Goal: Task Accomplishment & Management: Complete application form

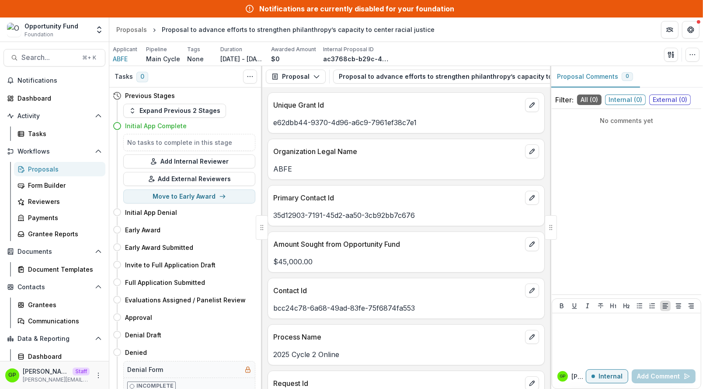
scroll to position [960, 0]
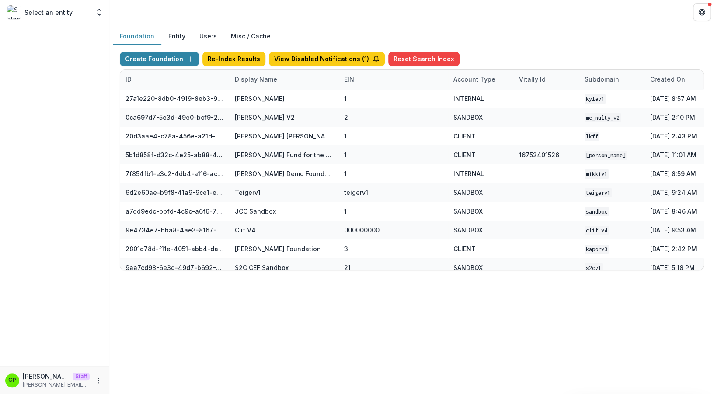
click at [93, 8] on div "Select an entity Aggregate Analysis Foundations Ruthwick Foundation Griffin Fou…" at bounding box center [54, 11] width 102 height 17
click at [94, 9] on button "Open entity switcher" at bounding box center [99, 11] width 12 height 17
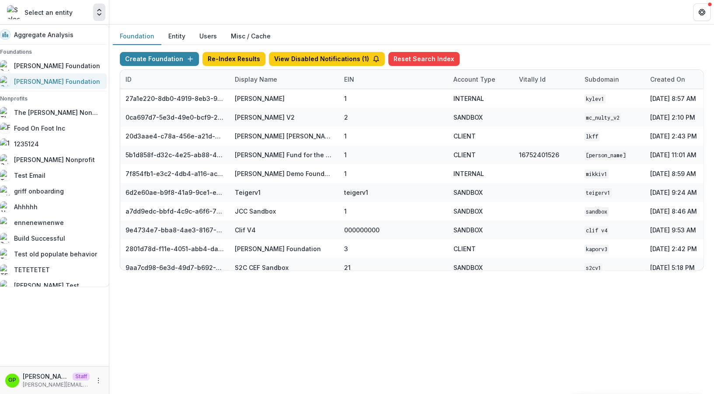
click at [59, 74] on link "[PERSON_NAME] Foundation" at bounding box center [51, 81] width 112 height 16
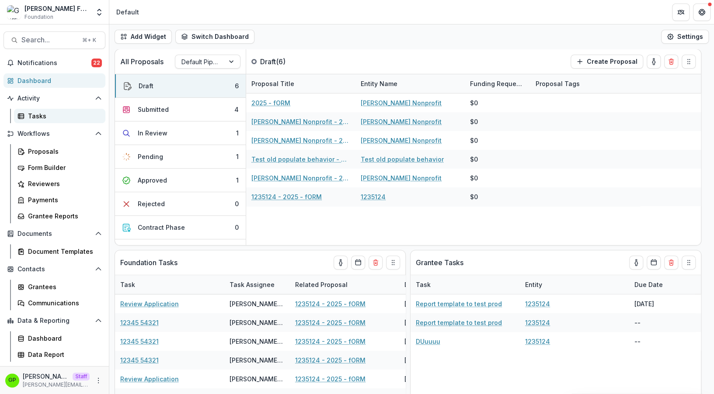
click at [67, 115] on div "Tasks" at bounding box center [63, 116] width 70 height 9
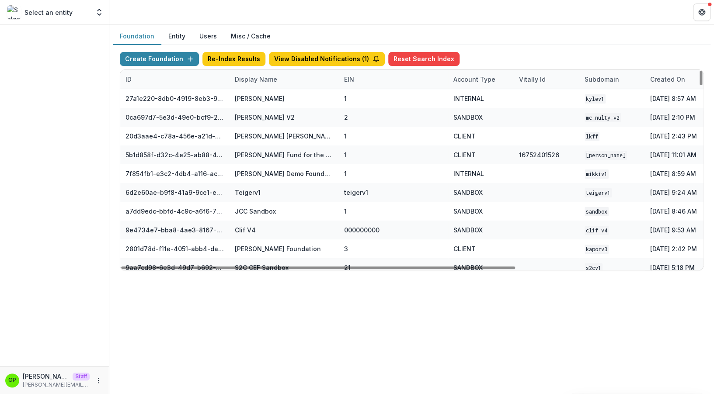
click at [265, 80] on div "Display Name" at bounding box center [256, 79] width 53 height 9
click at [266, 93] on input at bounding box center [283, 99] width 105 height 14
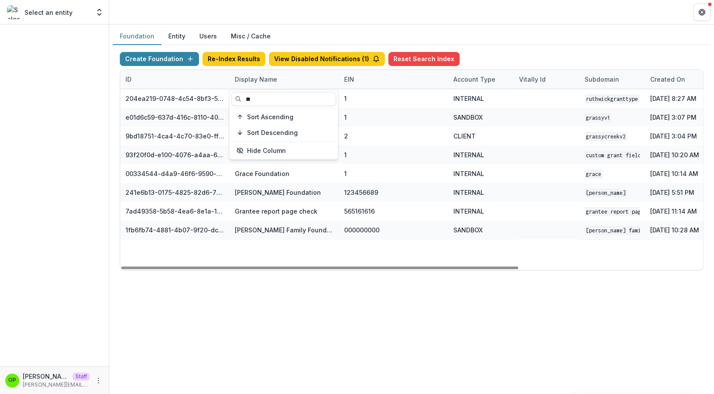
type input "**"
click at [261, 250] on div "204ea219-0748-4c54-8bf3-5686ff2488bc Ruthwick Grant Type 1 INTERNAL ruthwickgra…" at bounding box center [546, 179] width 853 height 181
drag, startPoint x: 319, startPoint y: 272, endPoint x: 387, endPoint y: 268, distance: 68.8
click at [385, 271] on div "Create Foundation Re-Index Results View Disabled Notifications ( 1 ) Reset Sear…" at bounding box center [412, 161] width 598 height 233
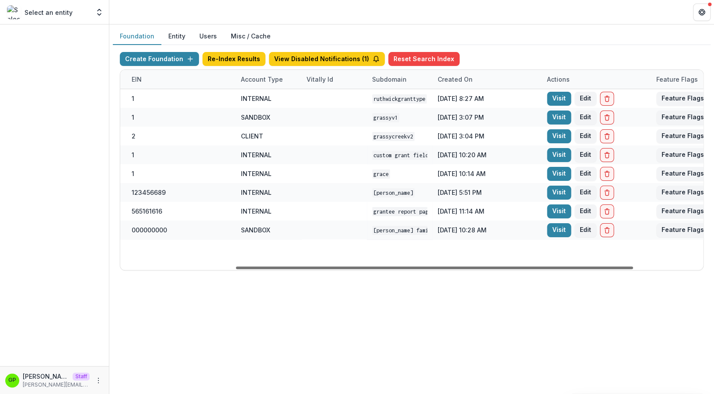
drag, startPoint x: 387, startPoint y: 268, endPoint x: 592, endPoint y: 265, distance: 204.3
click at [591, 267] on div at bounding box center [434, 268] width 397 height 3
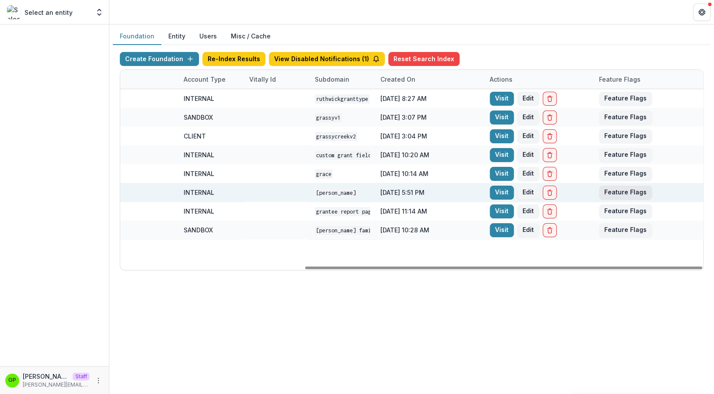
click at [641, 193] on button "Feature Flags" at bounding box center [625, 193] width 53 height 14
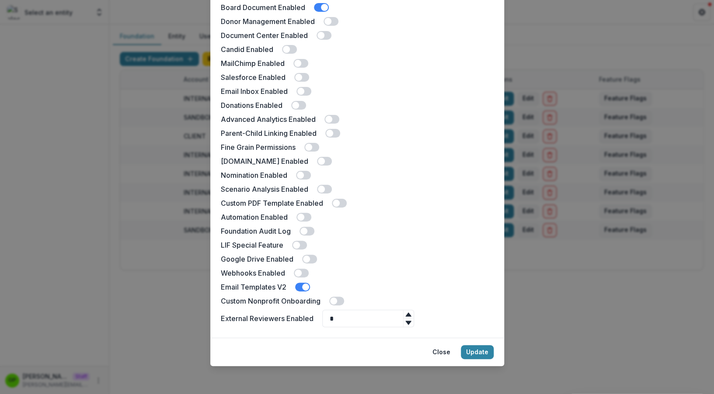
scroll to position [74, 0]
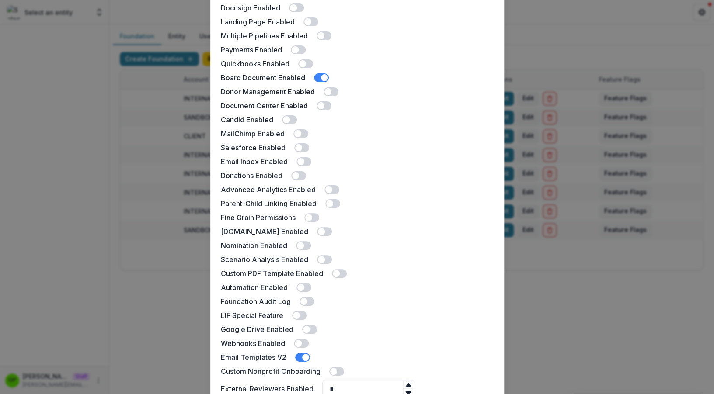
click at [307, 242] on label at bounding box center [303, 245] width 15 height 9
click at [306, 242] on label at bounding box center [303, 245] width 15 height 9
click at [307, 242] on label at bounding box center [303, 245] width 15 height 9
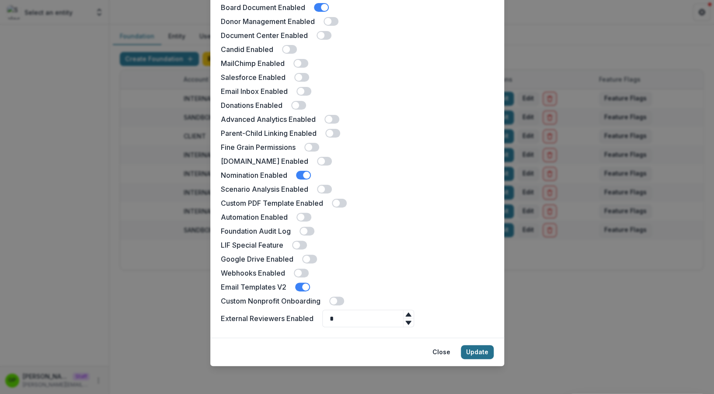
click at [471, 354] on button "Update" at bounding box center [477, 352] width 33 height 14
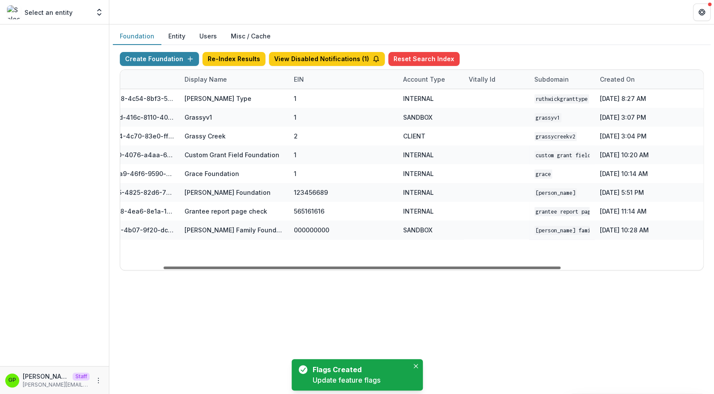
scroll to position [0, 50]
drag, startPoint x: 428, startPoint y: 266, endPoint x: 300, endPoint y: 258, distance: 127.9
click at [300, 267] on div at bounding box center [362, 268] width 397 height 3
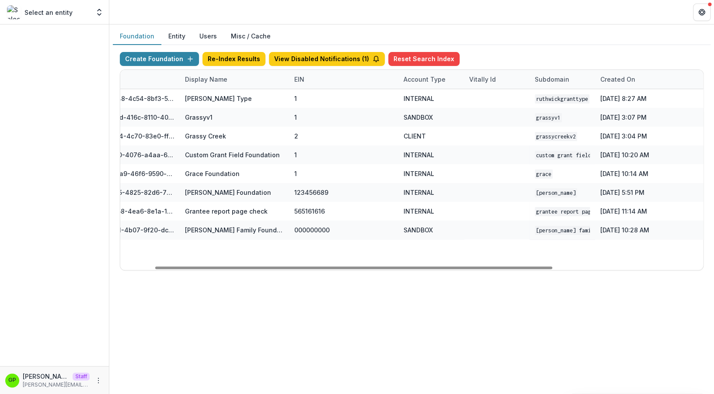
drag, startPoint x: 486, startPoint y: 264, endPoint x: 516, endPoint y: 265, distance: 30.2
click at [516, 265] on div "204ea219-0748-4c54-8bf3-5686ff2488bc Ruthwick Grant Type 1 INTERNAL ruthwickgra…" at bounding box center [496, 179] width 853 height 181
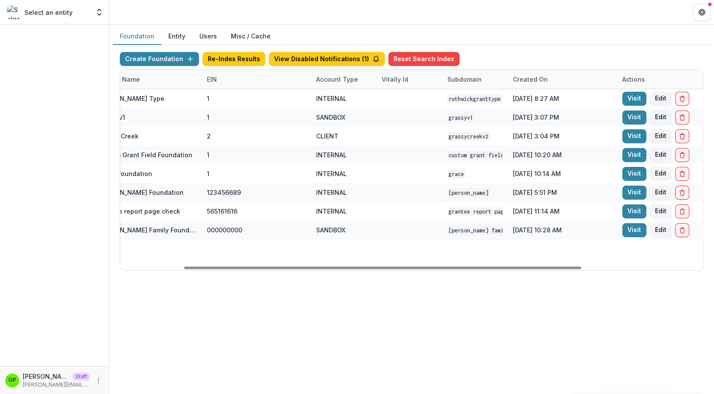
drag, startPoint x: 516, startPoint y: 265, endPoint x: 578, endPoint y: 260, distance: 62.7
click at [576, 267] on div at bounding box center [382, 268] width 397 height 3
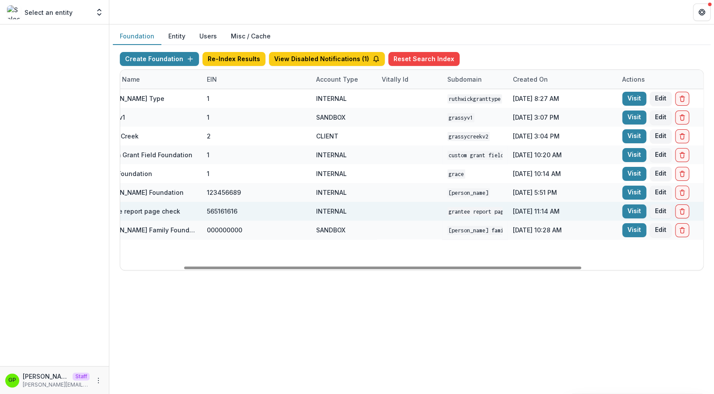
scroll to position [0, 138]
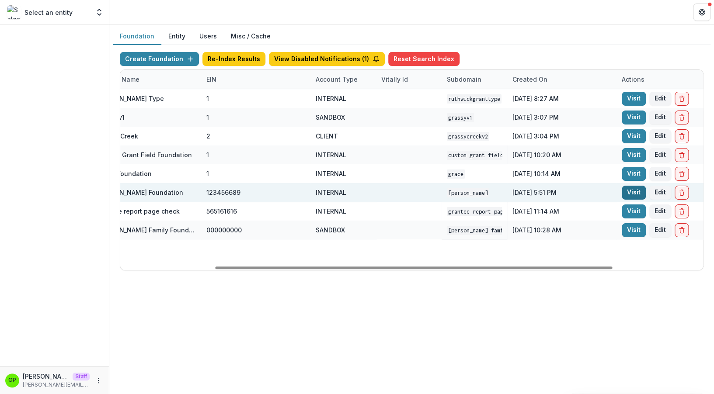
click at [627, 192] on link "Visit" at bounding box center [634, 193] width 24 height 14
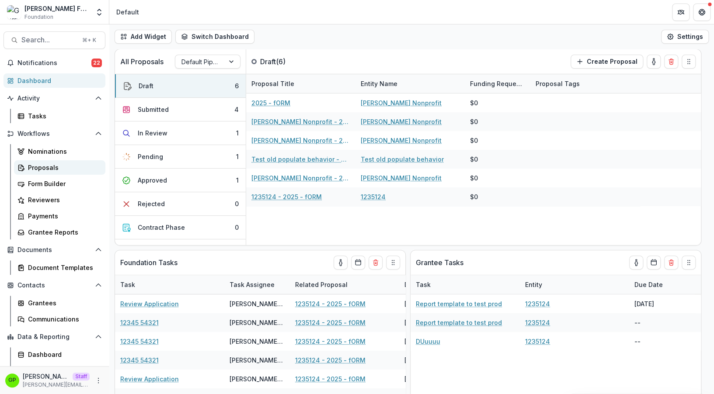
click at [51, 161] on link "Proposals" at bounding box center [59, 168] width 91 height 14
click at [51, 152] on div "Nominations" at bounding box center [63, 151] width 70 height 9
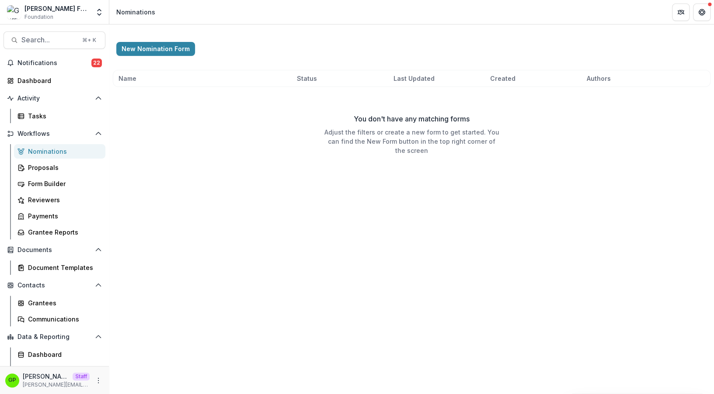
click at [148, 38] on div "New Nomination Form Name Status Last Updated Created Authors You don't have any…" at bounding box center [411, 104] width 605 height 161
click at [150, 54] on button "New Nomination Form" at bounding box center [155, 49] width 79 height 14
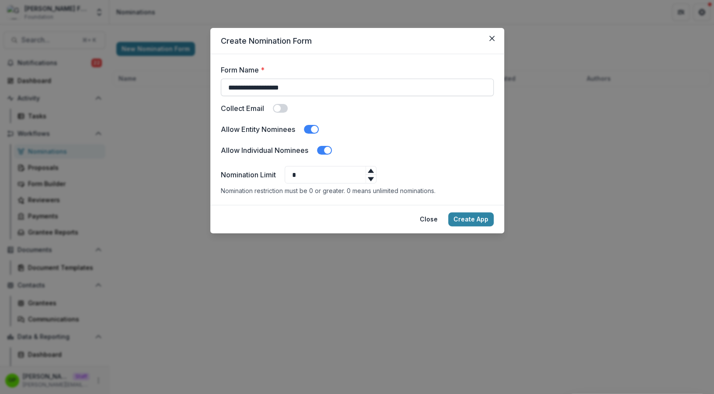
click at [294, 91] on input "**********" at bounding box center [357, 87] width 273 height 17
click at [279, 110] on span at bounding box center [277, 108] width 7 height 7
click at [279, 110] on span at bounding box center [280, 108] width 15 height 9
click at [374, 169] on icon at bounding box center [370, 171] width 7 height 7
click at [374, 171] on icon at bounding box center [370, 171] width 7 height 7
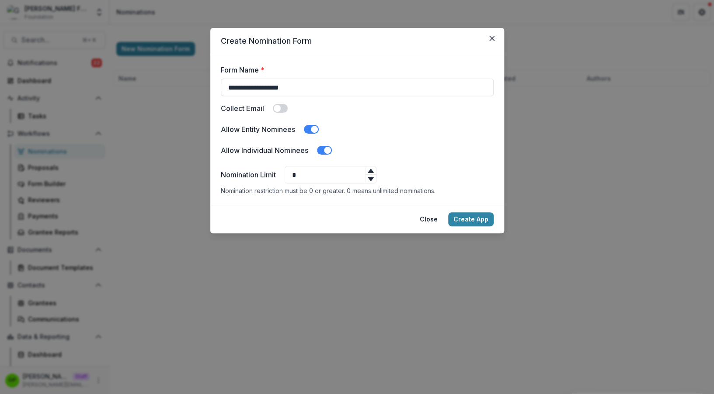
click at [374, 171] on icon at bounding box center [370, 171] width 7 height 7
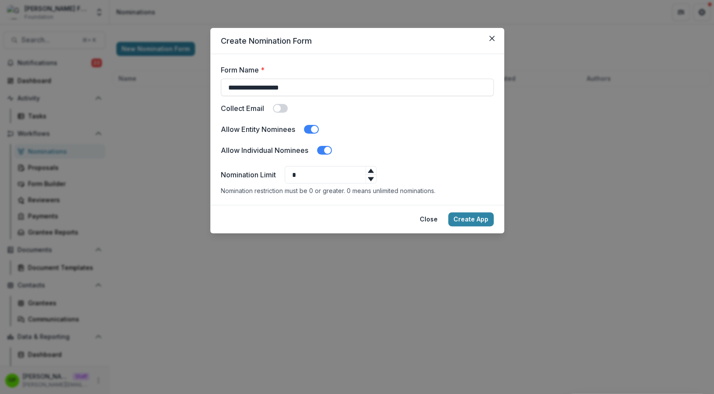
click at [374, 171] on icon at bounding box center [370, 171] width 7 height 7
click at [376, 179] on div at bounding box center [371, 178] width 10 height 9
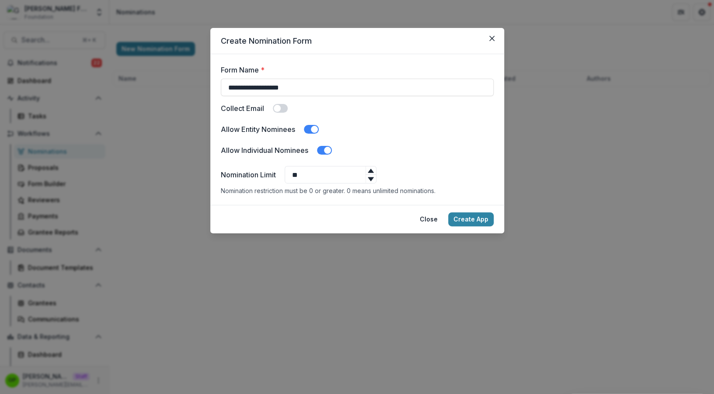
type input "**"
click at [376, 179] on div at bounding box center [371, 178] width 10 height 9
click at [482, 219] on button "Create App" at bounding box center [470, 220] width 45 height 14
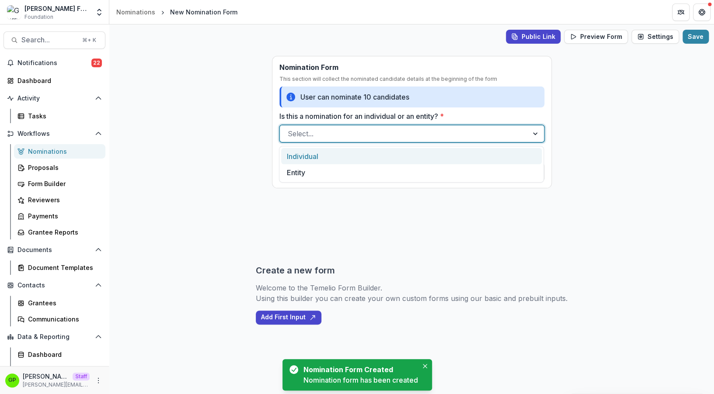
click at [336, 140] on div at bounding box center [404, 134] width 233 height 12
click at [233, 164] on div "Public Link Preview Form Settings Save Nomination Form This section will collec…" at bounding box center [411, 209] width 605 height 370
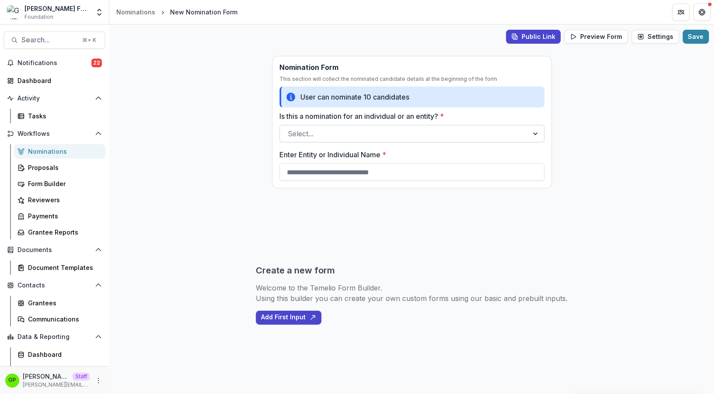
click at [340, 142] on div "Select..." at bounding box center [411, 133] width 265 height 17
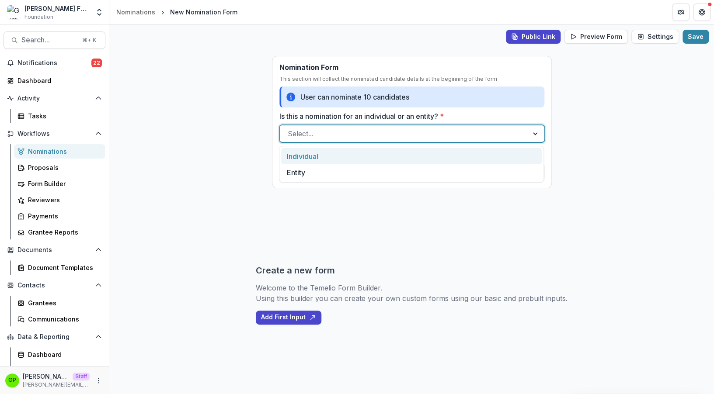
drag, startPoint x: 245, startPoint y: 161, endPoint x: 246, endPoint y: 169, distance: 8.8
click at [244, 161] on div "Public Link Preview Form Settings Save Nomination Form This section will collec…" at bounding box center [411, 209] width 605 height 370
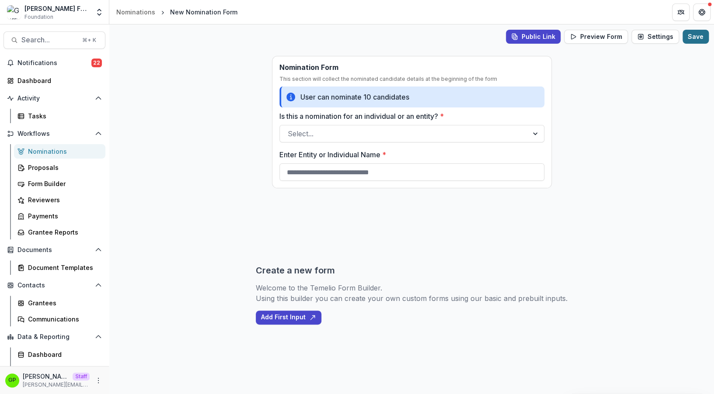
click at [692, 34] on button "Save" at bounding box center [696, 37] width 26 height 14
click at [691, 33] on button "Save" at bounding box center [696, 37] width 26 height 14
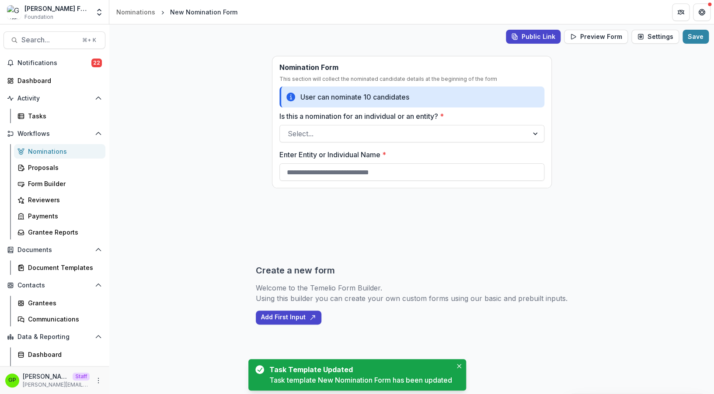
click at [43, 155] on div "Nominations" at bounding box center [63, 151] width 70 height 9
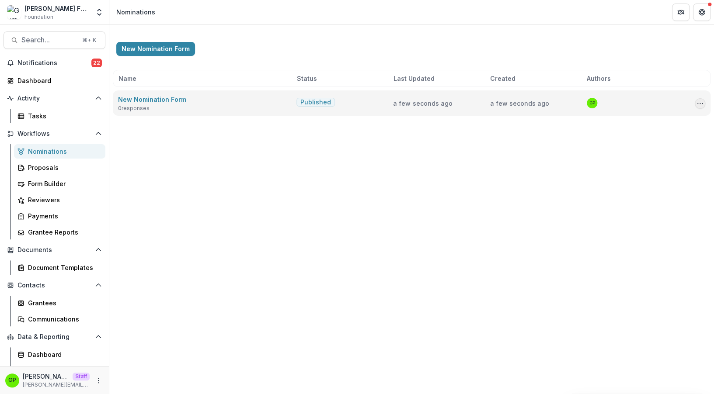
click at [700, 106] on icon "Options" at bounding box center [700, 103] width 7 height 7
click at [637, 152] on link "View Responses" at bounding box center [657, 150] width 94 height 14
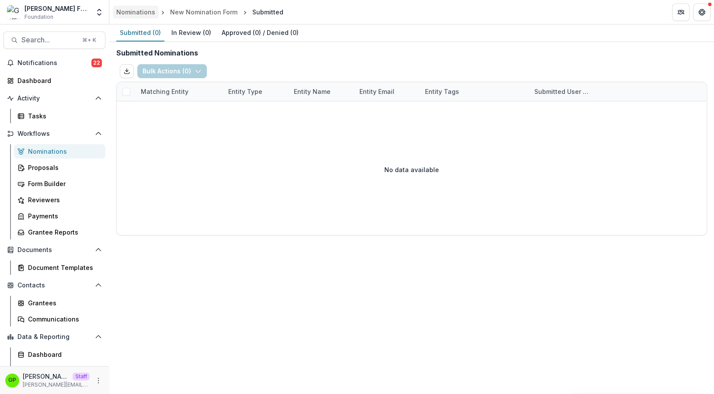
click at [146, 9] on div "Nominations" at bounding box center [135, 11] width 39 height 9
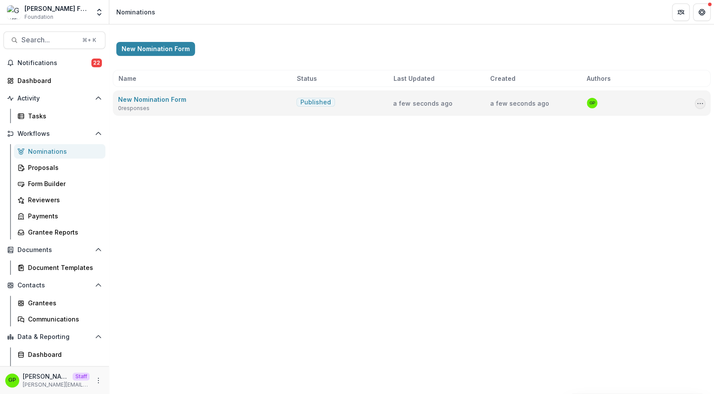
click at [699, 101] on icon "Options" at bounding box center [700, 103] width 7 height 7
click at [667, 121] on button "Copy Public Link" at bounding box center [657, 122] width 94 height 14
click at [145, 97] on link "New Nomination Form" at bounding box center [152, 99] width 68 height 7
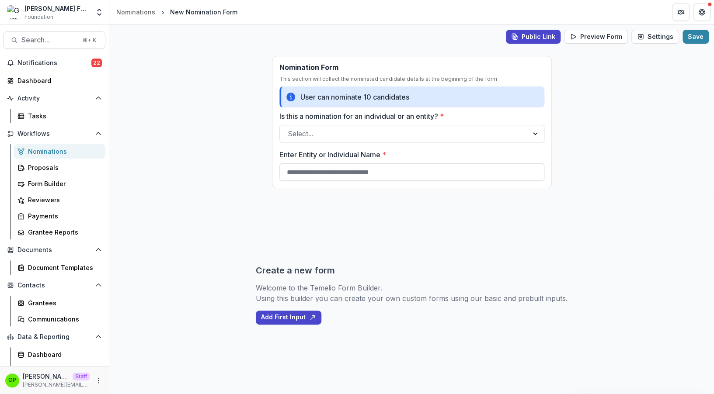
drag, startPoint x: 258, startPoint y: 174, endPoint x: 254, endPoint y: 195, distance: 21.4
click at [254, 195] on div "Public Link Preview Form Settings Save Nomination Form This section will collec…" at bounding box center [411, 209] width 605 height 370
click at [235, 174] on div "Public Link Preview Form Settings Save Nomination Form This section will collec…" at bounding box center [411, 209] width 605 height 370
click at [317, 129] on div at bounding box center [404, 134] width 233 height 12
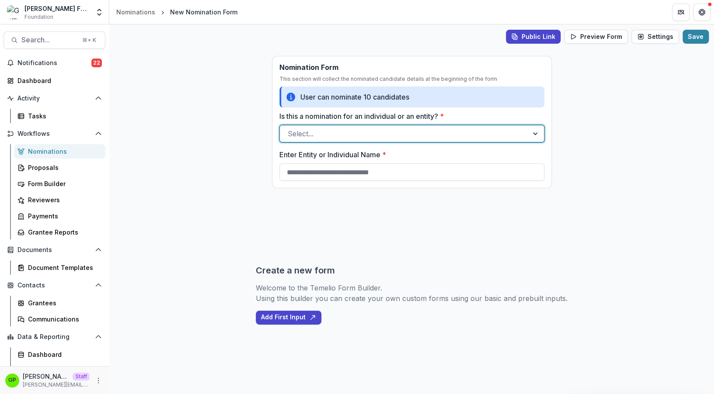
click at [304, 129] on div at bounding box center [404, 134] width 233 height 12
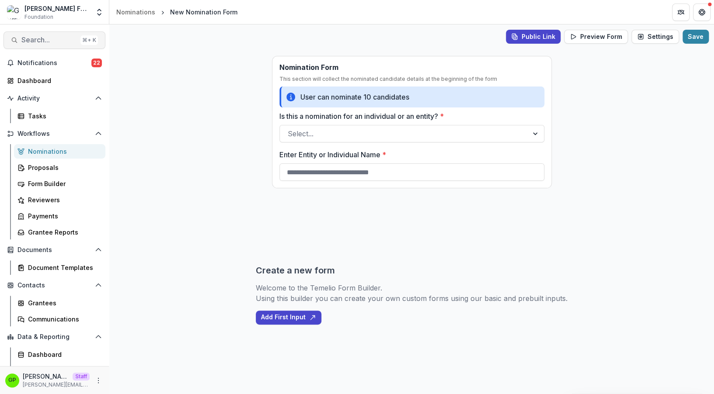
click at [28, 36] on button "Search... ⌘ + K" at bounding box center [54, 39] width 102 height 17
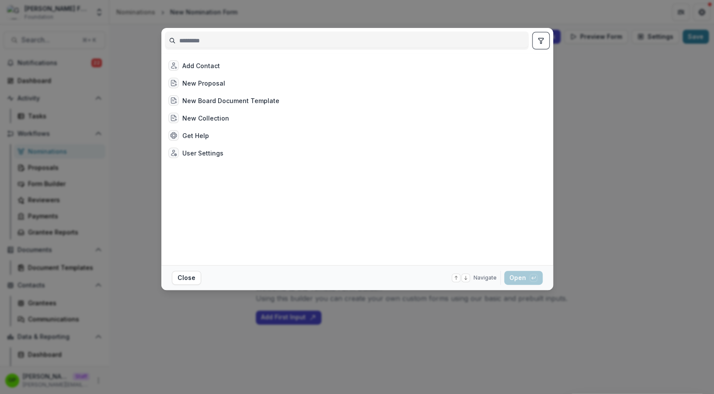
click at [404, 11] on div "Add Contact New Proposal New Board Document Template New Collection Get Help Us…" at bounding box center [357, 197] width 714 height 394
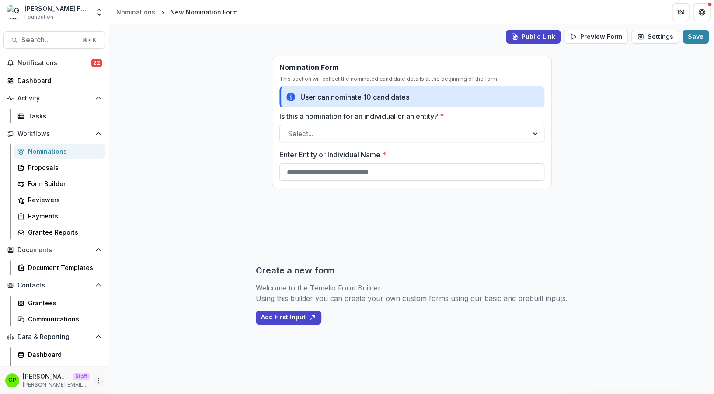
click at [95, 384] on icon "More" at bounding box center [98, 380] width 7 height 7
click at [110, 366] on link "User Settings" at bounding box center [149, 362] width 94 height 14
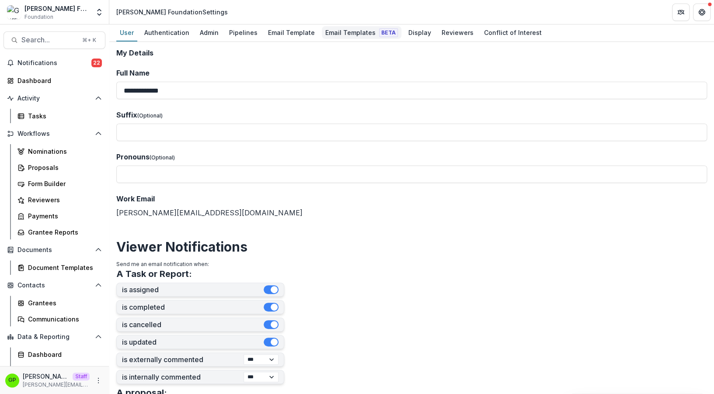
click at [338, 32] on div "Email Templates Beta" at bounding box center [362, 32] width 80 height 13
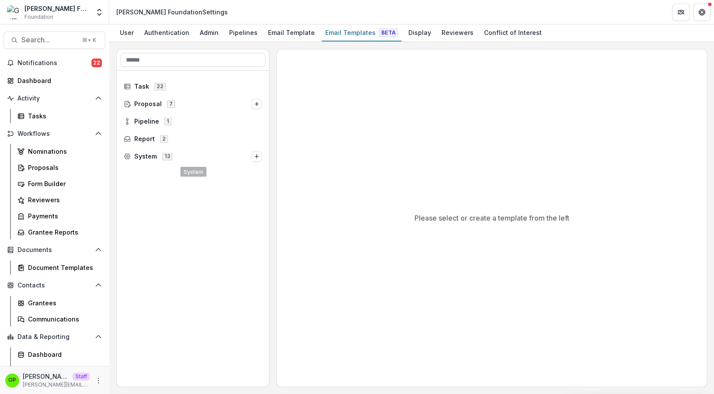
click at [143, 166] on div "Task 22 Proposal 7 Pipeline 1 Report 2 System 13" at bounding box center [193, 229] width 152 height 317
click at [143, 158] on span "System" at bounding box center [145, 156] width 23 height 7
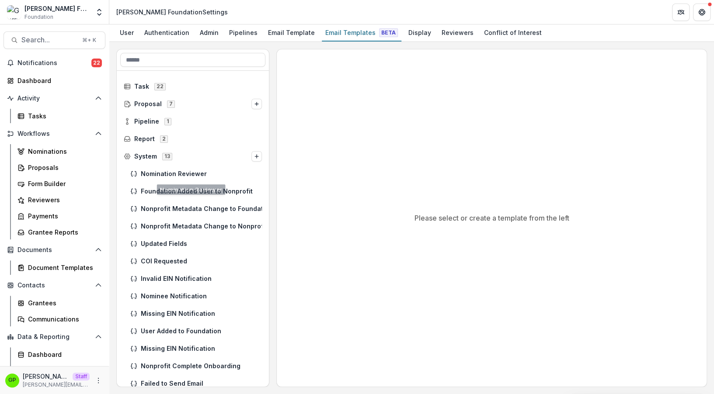
scroll to position [5, 0]
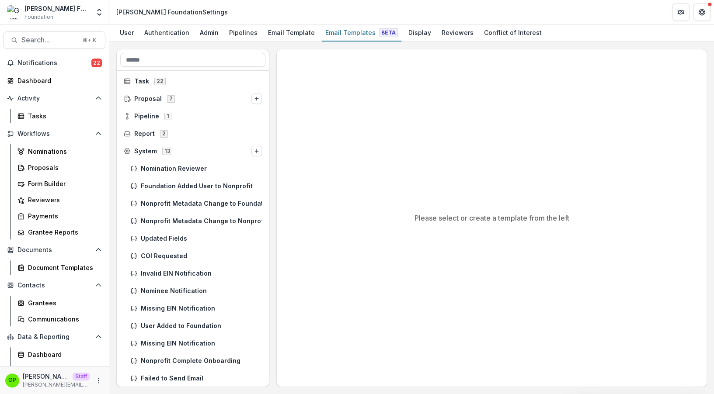
click at [177, 298] on div "Nominee Notification" at bounding box center [193, 291] width 152 height 17
click at [176, 293] on span "Nominee Notification" at bounding box center [201, 291] width 121 height 7
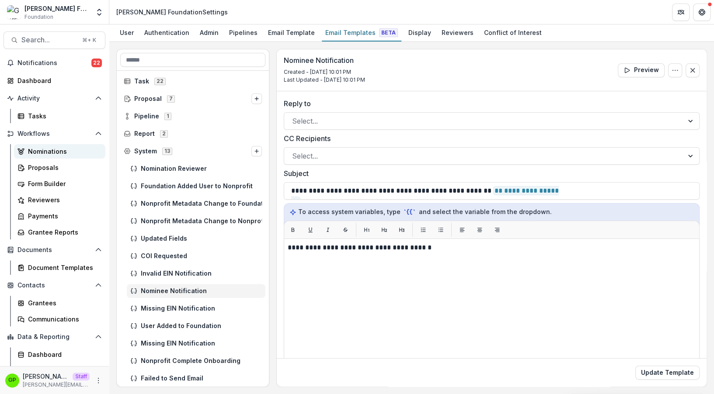
click at [44, 150] on div "Nominations" at bounding box center [63, 151] width 70 height 9
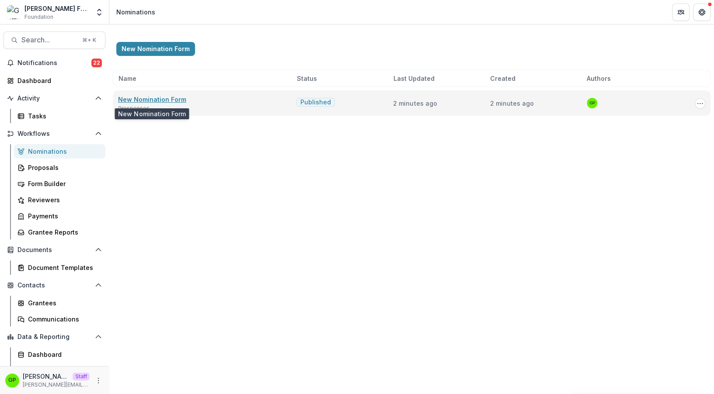
click at [143, 97] on link "New Nomination Form" at bounding box center [152, 99] width 68 height 7
click at [704, 101] on button "Options" at bounding box center [700, 103] width 10 height 10
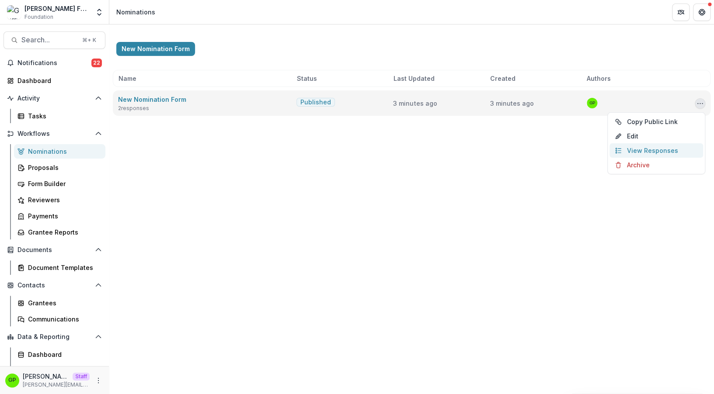
click at [649, 147] on link "View Responses" at bounding box center [657, 150] width 94 height 14
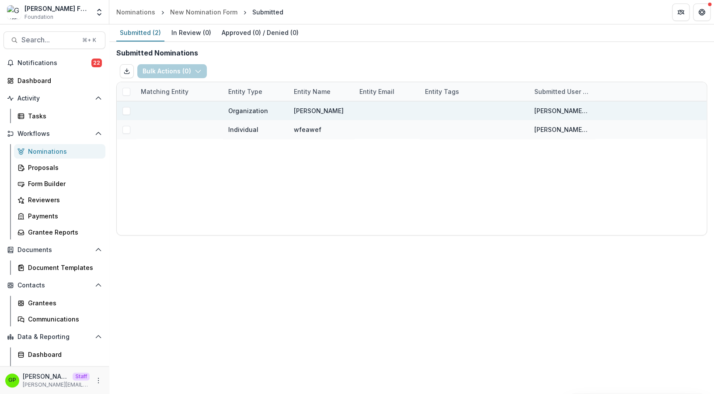
click at [125, 112] on span at bounding box center [126, 111] width 8 height 8
drag, startPoint x: 124, startPoint y: 122, endPoint x: 138, endPoint y: 101, distance: 25.1
click at [124, 122] on div at bounding box center [126, 129] width 19 height 19
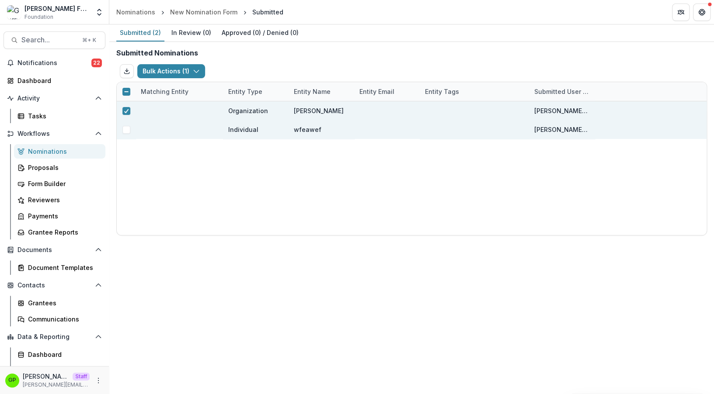
click at [130, 130] on div at bounding box center [126, 130] width 19 height 8
click at [129, 130] on span at bounding box center [126, 130] width 8 height 8
click at [160, 79] on div "Bulk Actions ( 2 ) Create & Link Entities Assign Review Move Stage Send Email T…" at bounding box center [411, 71] width 591 height 21
click at [160, 76] on button "Bulk Actions ( 2 )" at bounding box center [171, 71] width 69 height 14
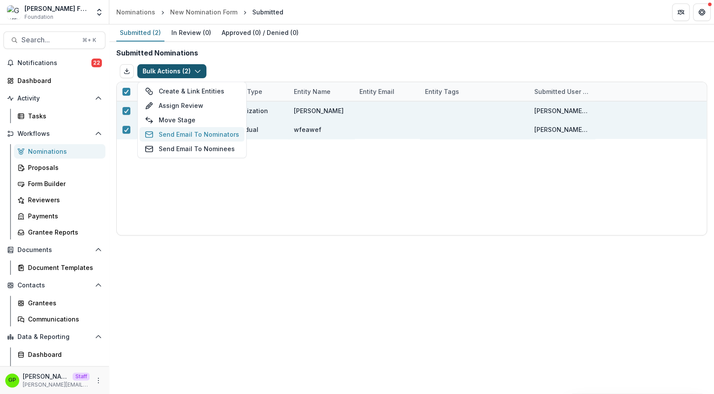
click at [192, 135] on button "Send Email To Nominators" at bounding box center [192, 134] width 105 height 14
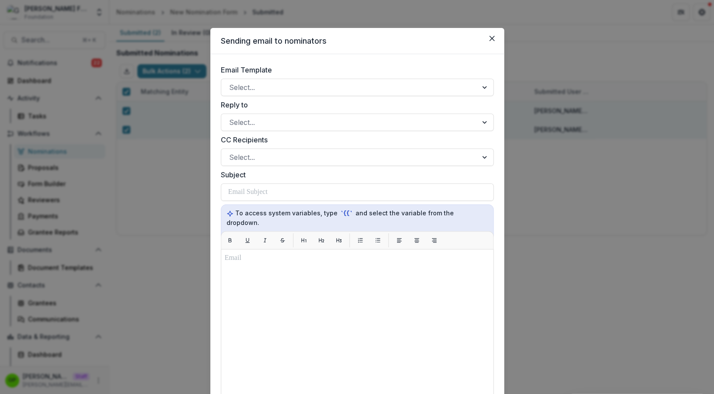
click at [265, 100] on div "Email Template Select... Reply to Select... CC Recipients Select... Subject To …" at bounding box center [357, 295] width 273 height 460
click at [270, 90] on div at bounding box center [349, 87] width 241 height 12
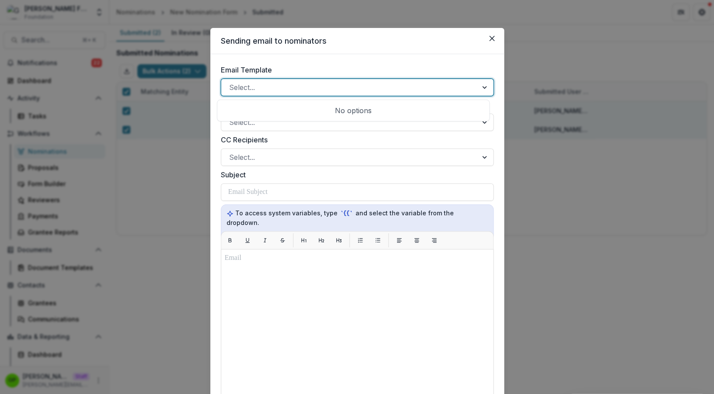
click at [273, 87] on div at bounding box center [349, 87] width 241 height 12
click at [276, 86] on div at bounding box center [349, 87] width 241 height 12
drag, startPoint x: 279, startPoint y: 86, endPoint x: 294, endPoint y: 84, distance: 15.4
click at [279, 86] on div at bounding box center [349, 87] width 241 height 12
click at [295, 84] on div at bounding box center [349, 87] width 241 height 12
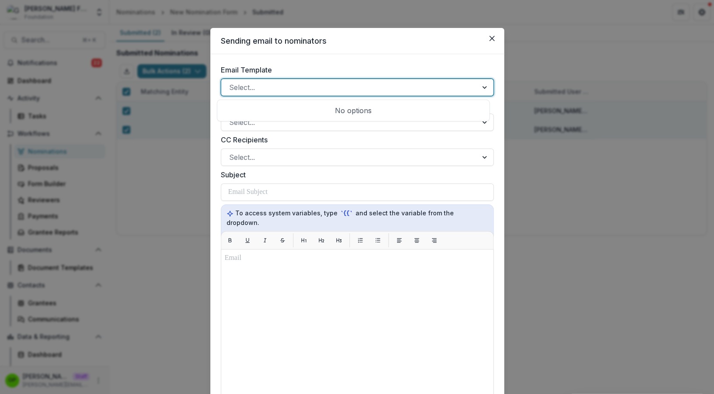
click at [296, 82] on div at bounding box center [349, 87] width 241 height 12
click at [299, 80] on div "Select..." at bounding box center [349, 87] width 256 height 14
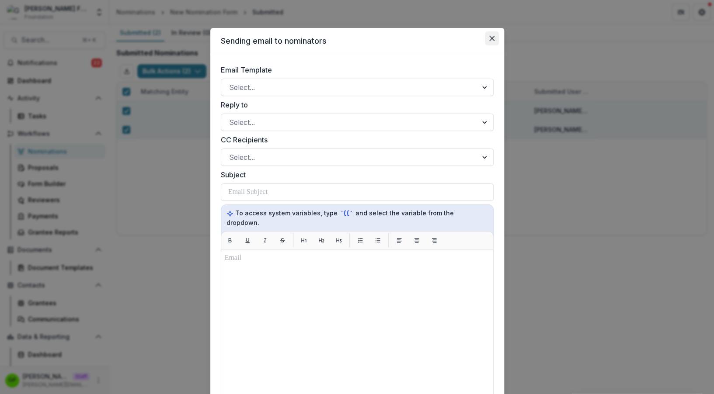
click at [489, 35] on button "Close" at bounding box center [492, 38] width 14 height 14
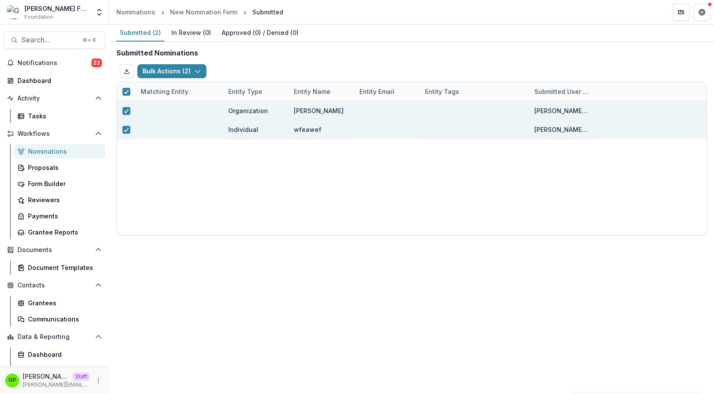
click at [174, 63] on div "Bulk Actions ( 2 ) Create & Link Entities Assign Review Move Stage Send Email T…" at bounding box center [411, 71] width 591 height 21
click at [175, 63] on div "Bulk Actions ( 2 ) Create & Link Entities Assign Review Move Stage Send Email T…" at bounding box center [411, 71] width 591 height 21
click at [175, 64] on div "Bulk Actions ( 2 ) Create & Link Entities Assign Review Move Stage Send Email T…" at bounding box center [411, 71] width 591 height 21
click at [176, 66] on button "Bulk Actions ( 2 )" at bounding box center [171, 71] width 69 height 14
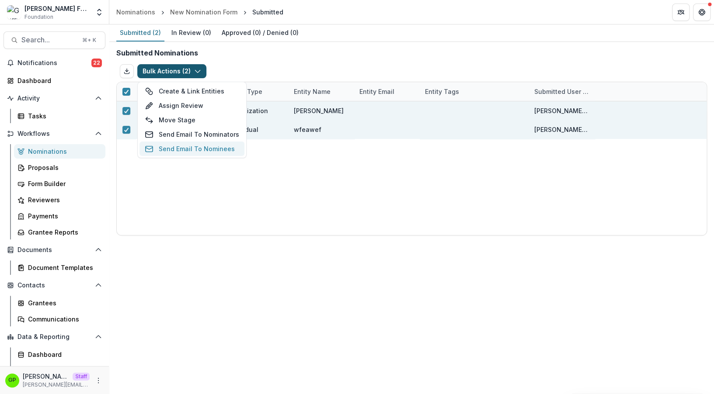
click at [193, 155] on button "Send Email To Nominees" at bounding box center [192, 149] width 105 height 14
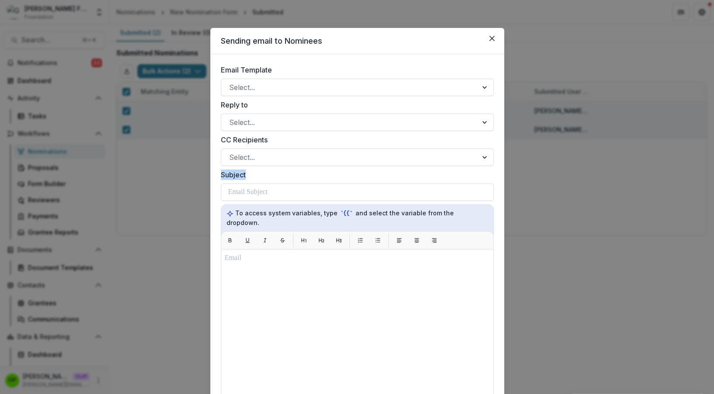
drag, startPoint x: 314, startPoint y: 112, endPoint x: 351, endPoint y: 172, distance: 71.5
click at [351, 172] on div "Reply to Select... CC Recipients Select... Subject To access system variables, …" at bounding box center [357, 310] width 273 height 421
click at [312, 62] on form "Email Template Select... Reply to Select... CC Recipients Select... Subject To …" at bounding box center [357, 294] width 294 height 481
click at [481, 43] on header "Sending email to Nominees" at bounding box center [357, 41] width 294 height 26
click at [485, 42] on button "Close" at bounding box center [492, 38] width 14 height 14
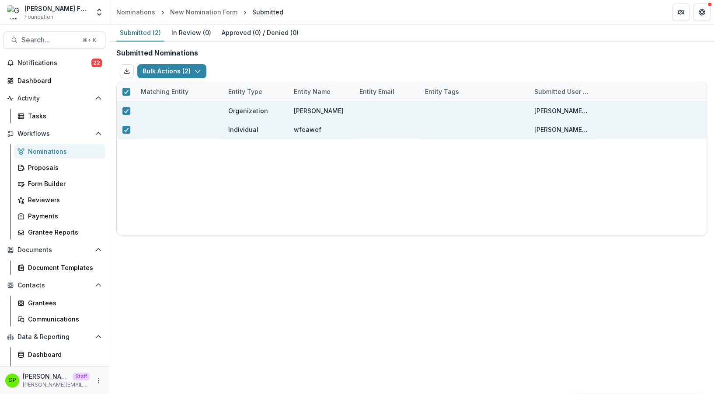
click at [90, 372] on div "Gp Griffin perry Staff griffin@trytemelio.com" at bounding box center [54, 380] width 109 height 28
click at [91, 374] on div "Gp Griffin perry Staff griffin@trytemelio.com" at bounding box center [54, 380] width 98 height 17
click at [91, 376] on div "Gp Griffin perry Staff griffin@trytemelio.com" at bounding box center [54, 380] width 98 height 17
click at [95, 380] on icon "More" at bounding box center [98, 380] width 7 height 7
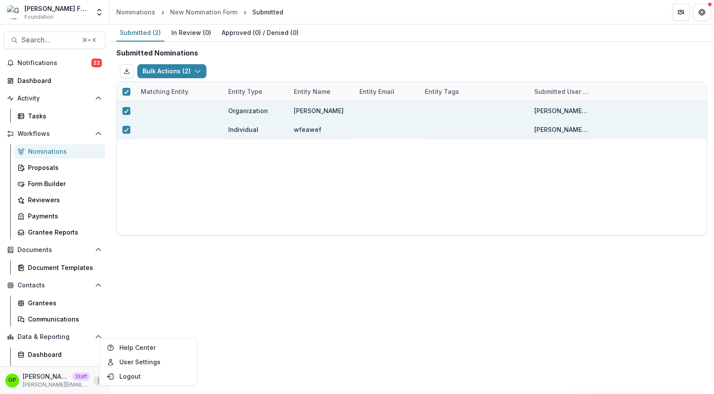
drag, startPoint x: 164, startPoint y: 71, endPoint x: 173, endPoint y: 107, distance: 37.4
click at [164, 71] on button "Bulk Actions ( 2 )" at bounding box center [171, 71] width 69 height 14
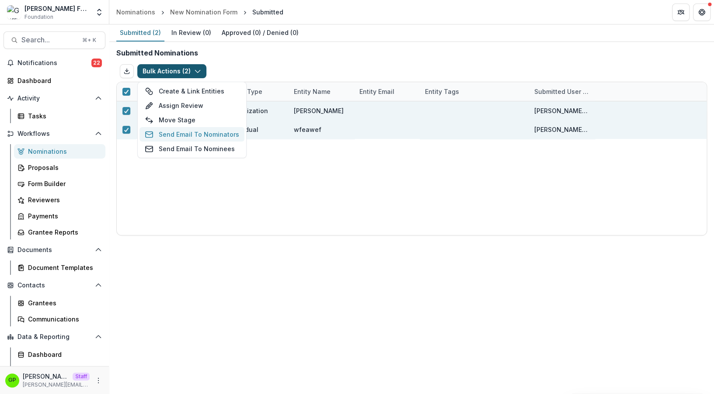
click at [168, 133] on button "Send Email To Nominators" at bounding box center [192, 134] width 105 height 14
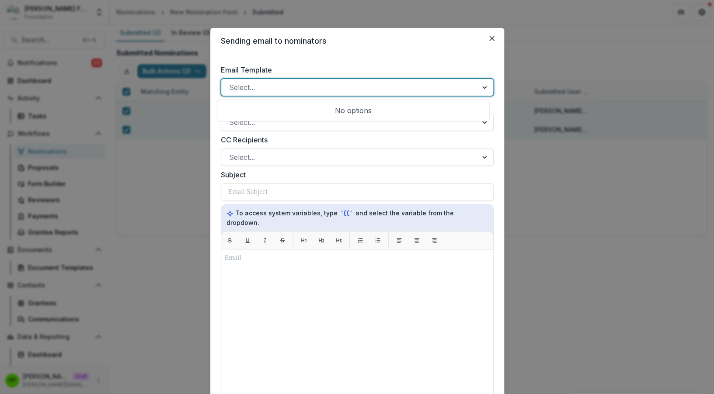
click at [255, 81] on div at bounding box center [349, 87] width 241 height 12
click at [268, 76] on div "Email Template Use Up and Down to choose options, press Enter to select the cur…" at bounding box center [357, 80] width 273 height 31
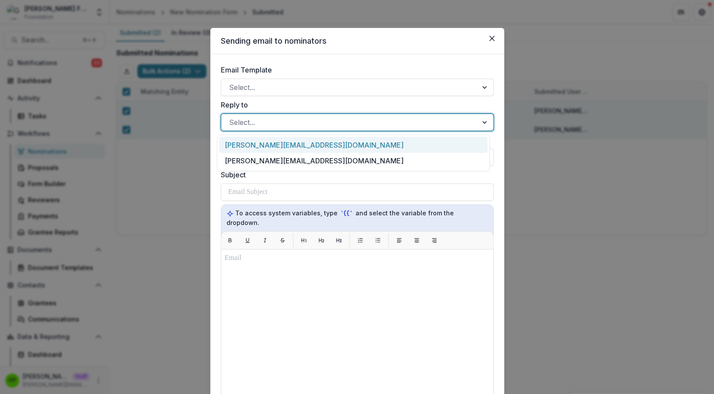
click at [251, 123] on div at bounding box center [349, 122] width 241 height 12
click at [244, 115] on div "Select..." at bounding box center [357, 122] width 273 height 17
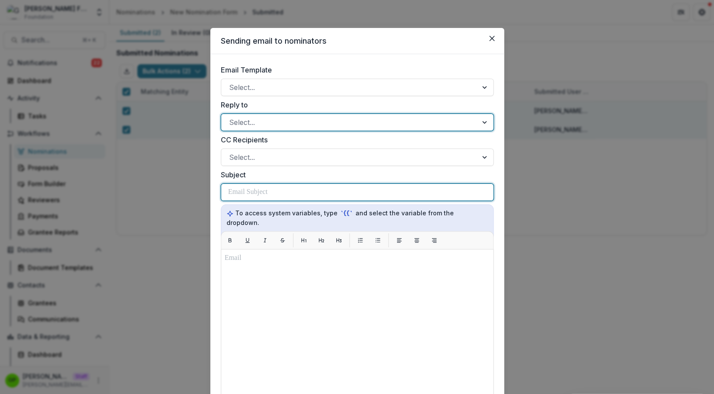
click at [246, 187] on div at bounding box center [357, 192] width 258 height 17
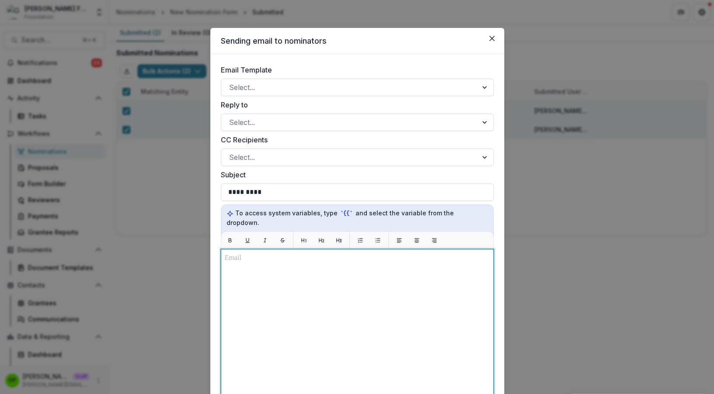
drag, startPoint x: 307, startPoint y: 268, endPoint x: 307, endPoint y: 262, distance: 5.3
click at [307, 268] on div at bounding box center [357, 358] width 265 height 211
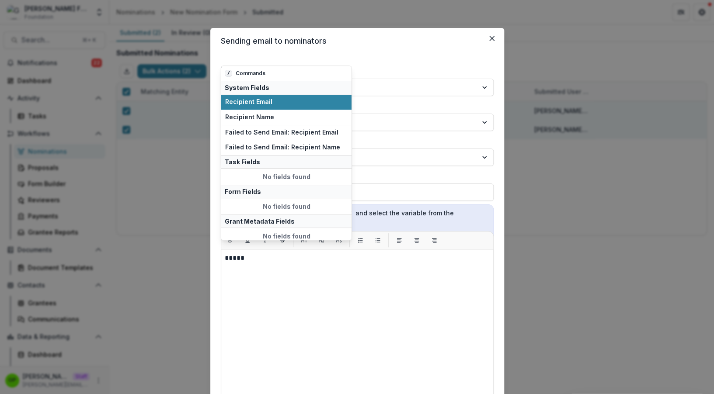
scroll to position [186, 0]
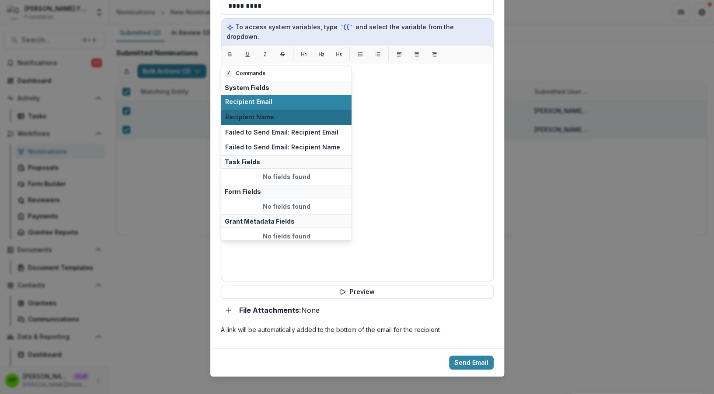
click at [281, 114] on button "Recipient Name" at bounding box center [286, 117] width 130 height 15
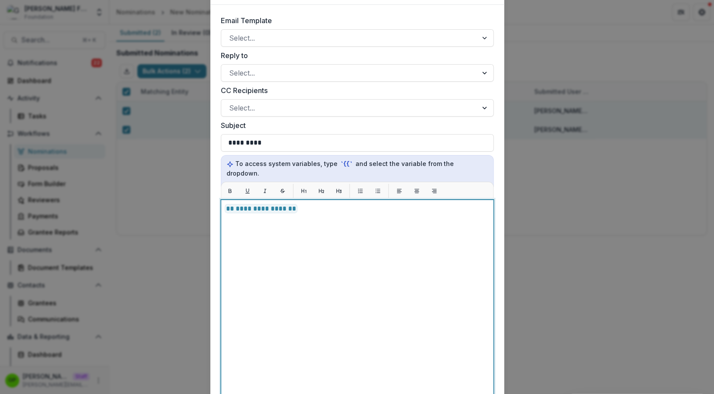
scroll to position [37, 0]
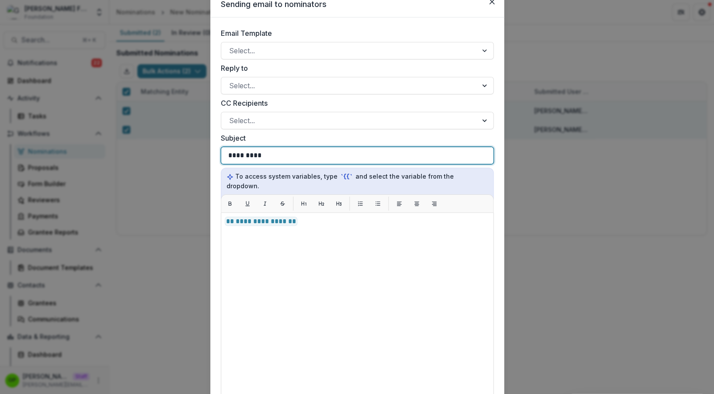
click at [293, 155] on div "*********" at bounding box center [357, 155] width 258 height 17
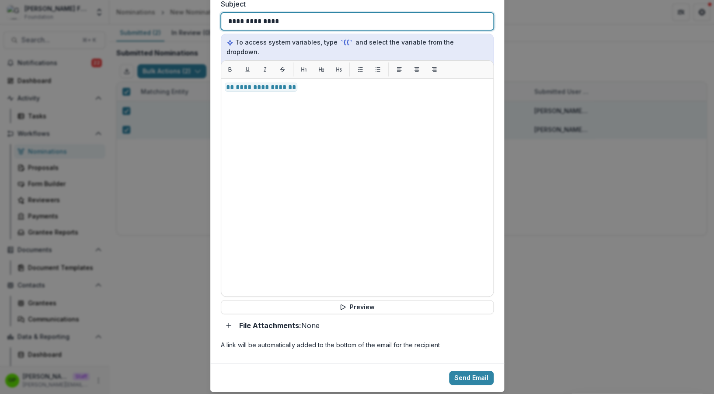
scroll to position [186, 0]
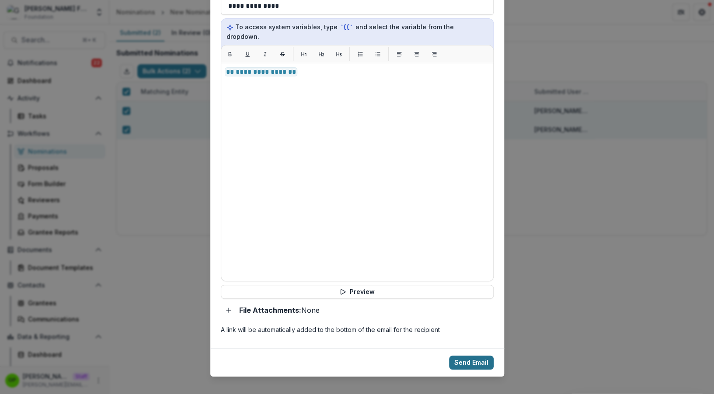
click at [484, 356] on button "Send Email" at bounding box center [471, 363] width 45 height 14
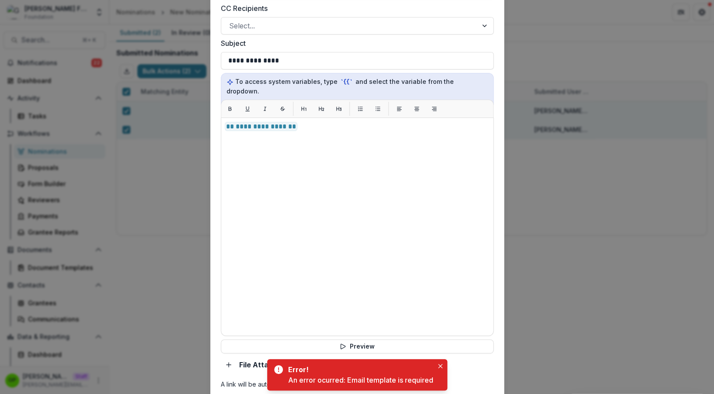
scroll to position [0, 0]
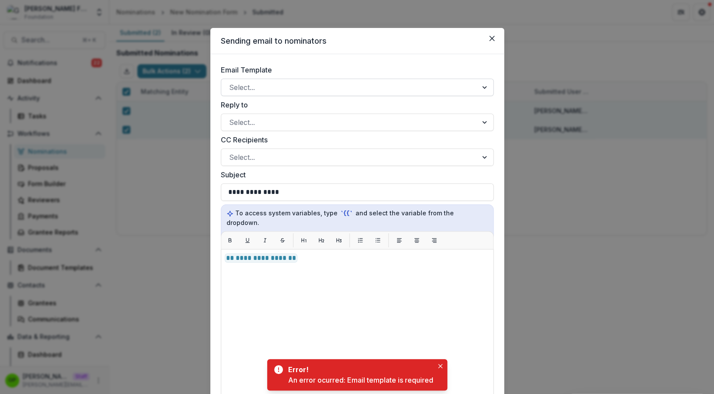
click at [281, 85] on div at bounding box center [349, 87] width 241 height 12
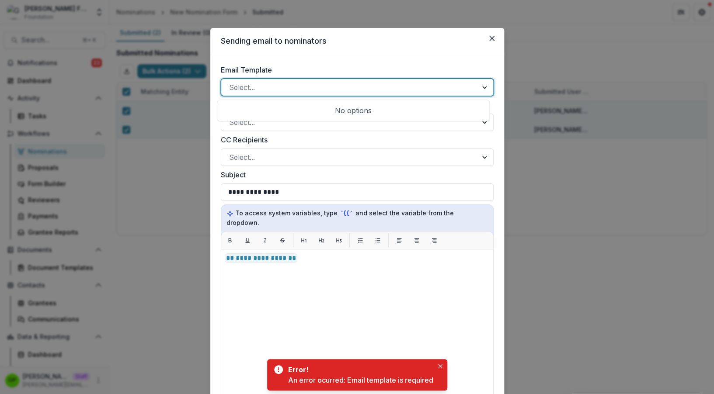
click at [247, 112] on div "No options" at bounding box center [353, 110] width 269 height 17
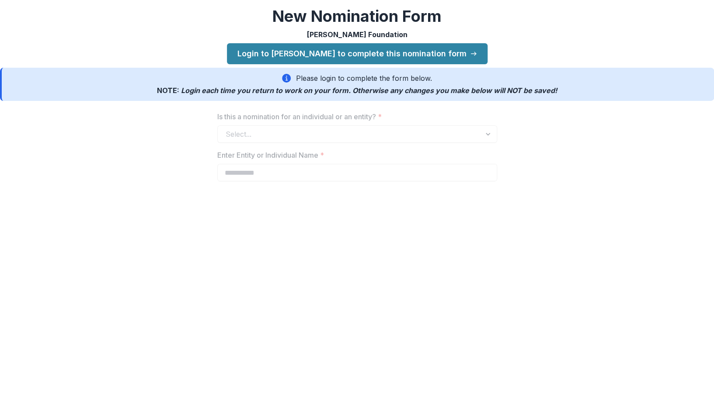
click at [293, 68] on div "Please login to complete the form below. NOTE: Login each time you return to wo…" at bounding box center [357, 84] width 714 height 33
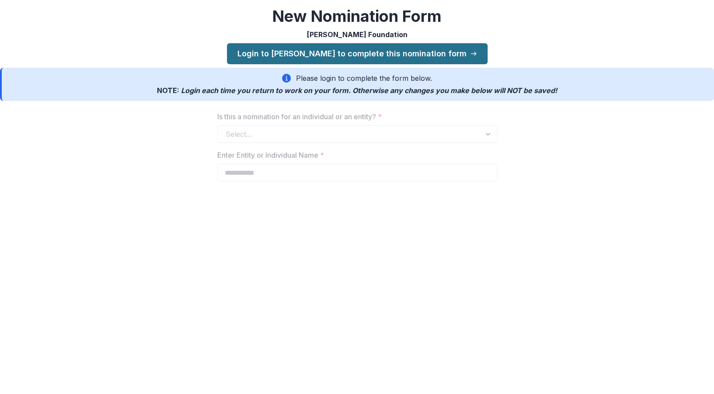
click at [293, 53] on link "Login to Temelio to complete this nomination form" at bounding box center [357, 53] width 261 height 21
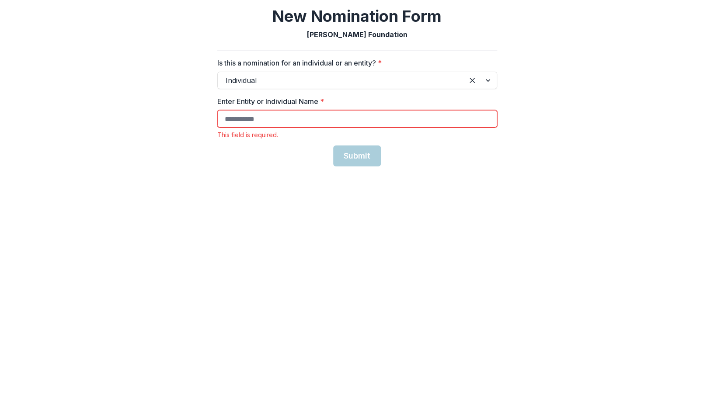
click at [361, 71] on div "Is this a nomination for an individual or an entity? * Individual" at bounding box center [357, 75] width 280 height 35
click at [336, 89] on div "Individual" at bounding box center [357, 82] width 280 height 21
click at [341, 125] on input "Enter Entity or Individual Name *" at bounding box center [357, 118] width 280 height 17
click at [292, 129] on div "Enter Entity or Individual Name * This field is required." at bounding box center [357, 117] width 280 height 42
click at [286, 118] on input "Enter Entity or Individual Name *" at bounding box center [357, 118] width 280 height 17
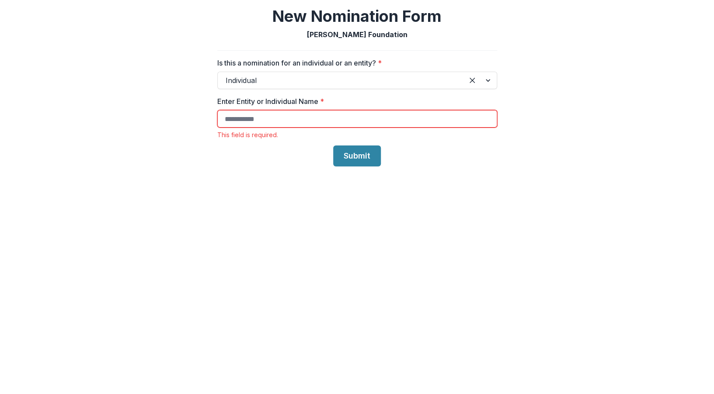
click at [286, 118] on input "Enter Entity or Individual Name *" at bounding box center [357, 118] width 280 height 17
type input "*"
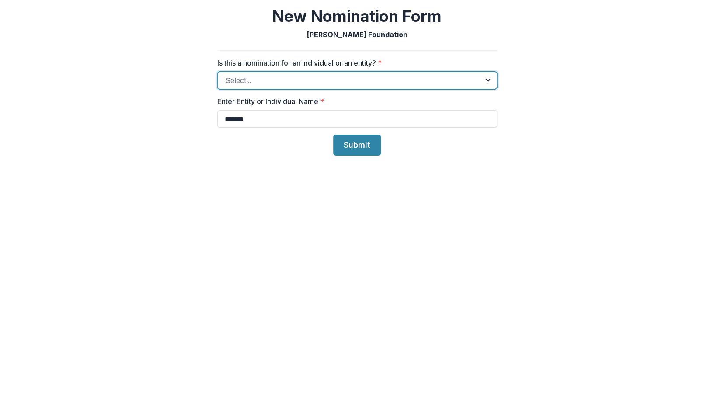
click at [475, 84] on div "Select..." at bounding box center [349, 80] width 263 height 14
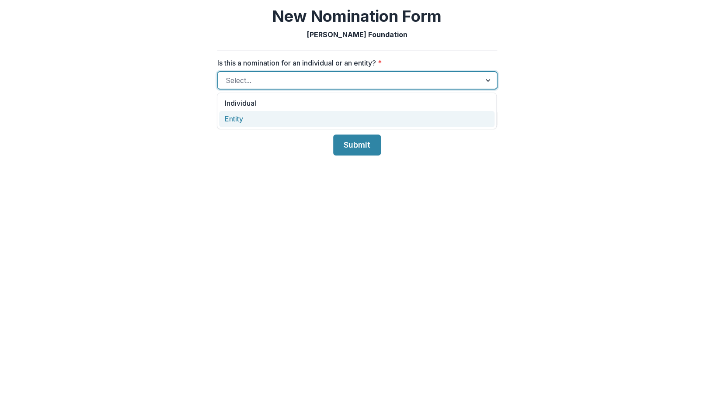
click at [337, 120] on div "Entity" at bounding box center [357, 119] width 276 height 16
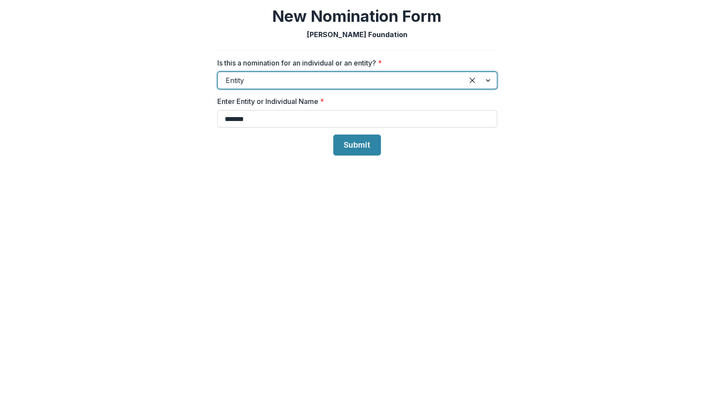
click at [282, 118] on input "*******" at bounding box center [357, 118] width 280 height 17
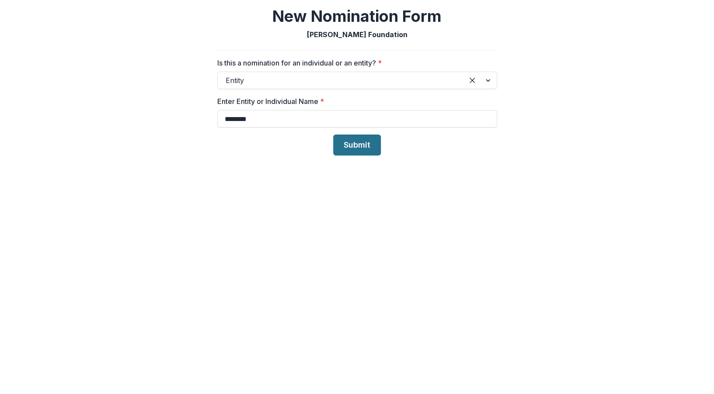
type input "*******"
click at [357, 143] on button "Submit" at bounding box center [357, 145] width 48 height 21
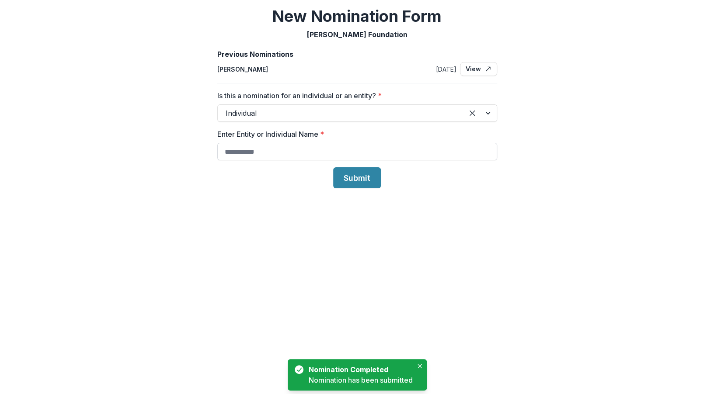
click at [283, 148] on input "Enter Entity or Individual Name *" at bounding box center [357, 151] width 280 height 17
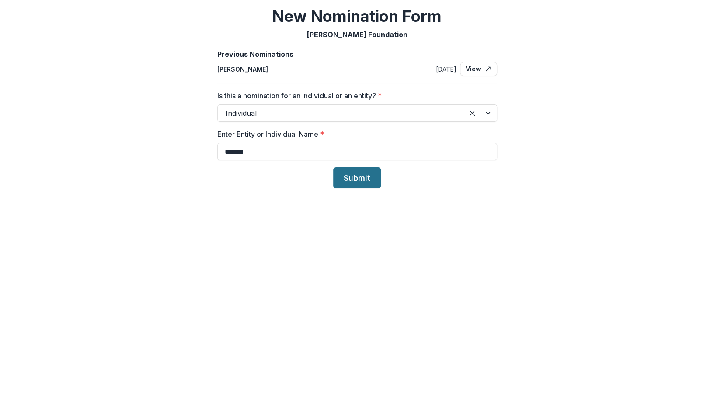
type input "*******"
click at [347, 183] on button "Submit" at bounding box center [357, 178] width 48 height 21
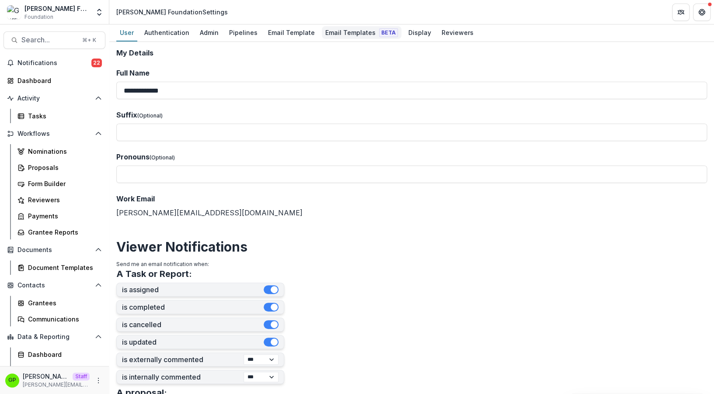
click at [341, 26] on link "Email Templates Beta" at bounding box center [362, 32] width 80 height 17
